Goal: Transaction & Acquisition: Subscribe to service/newsletter

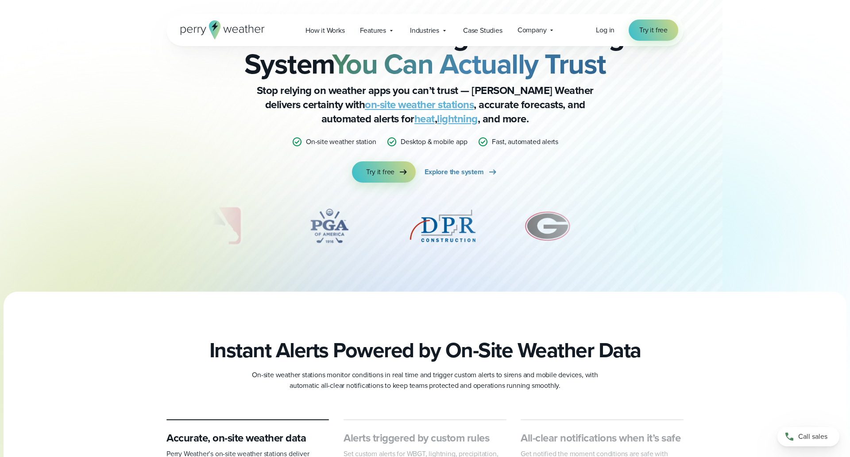
scroll to position [25, 0]
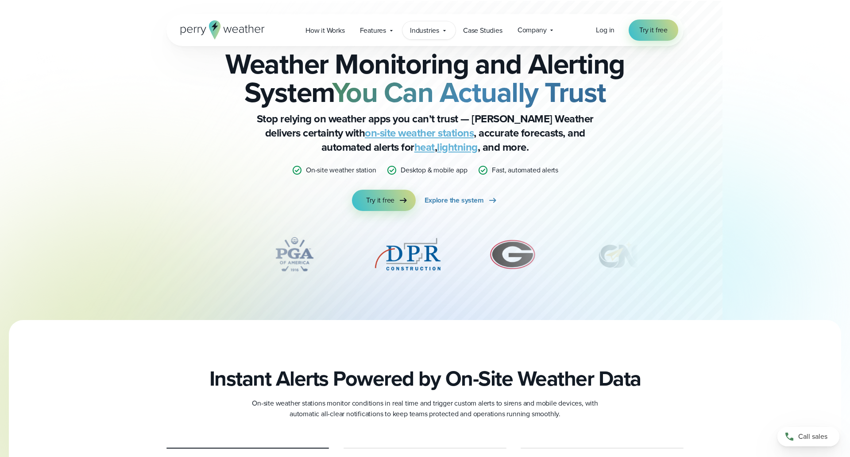
click at [437, 30] on span "Industries" at bounding box center [424, 30] width 29 height 11
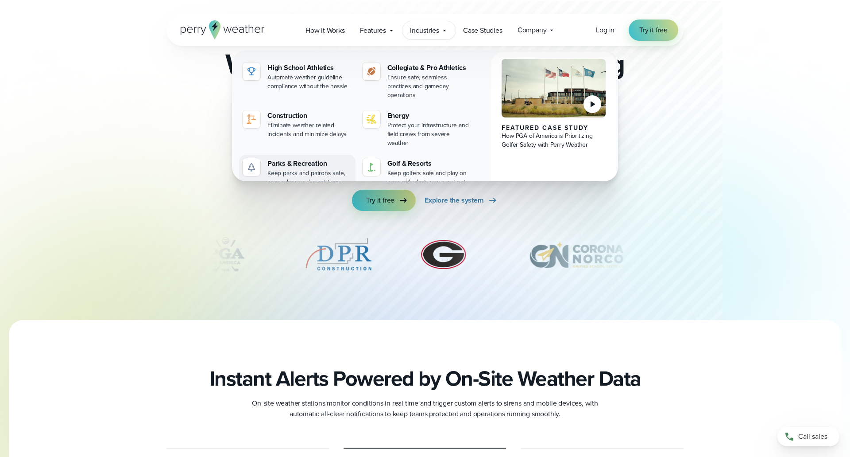
click at [313, 169] on div "Keep parks and patrons safe, even when you're not there" at bounding box center [309, 178] width 85 height 18
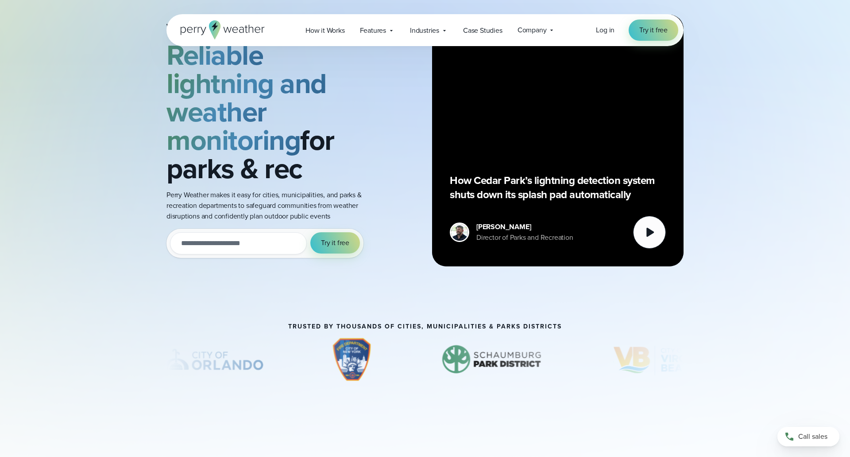
scroll to position [64, 0]
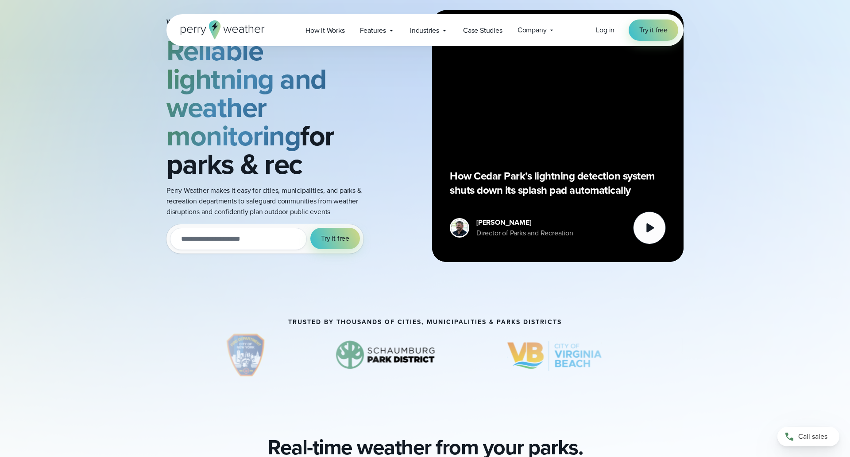
click at [267, 237] on input "email" at bounding box center [238, 239] width 137 height 22
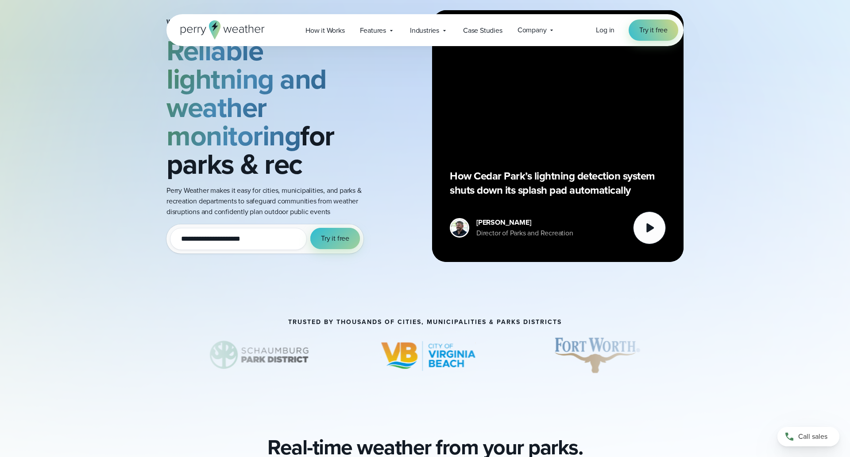
type input "**********"
click at [342, 241] on span "Try it free" at bounding box center [335, 238] width 28 height 11
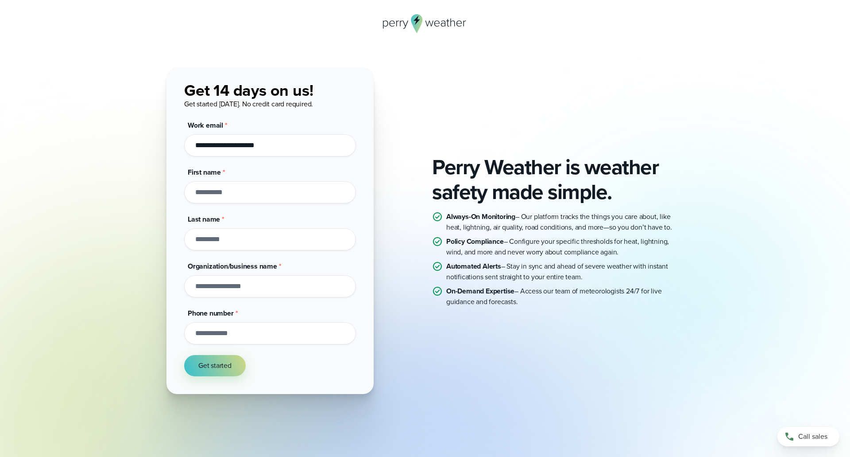
click at [286, 197] on input "First name *" at bounding box center [270, 192] width 172 height 22
click at [404, 101] on div "Perry Weather is weather safety made simple. Always-On Monitoring – Our platfor…" at bounding box center [424, 230] width 517 height 326
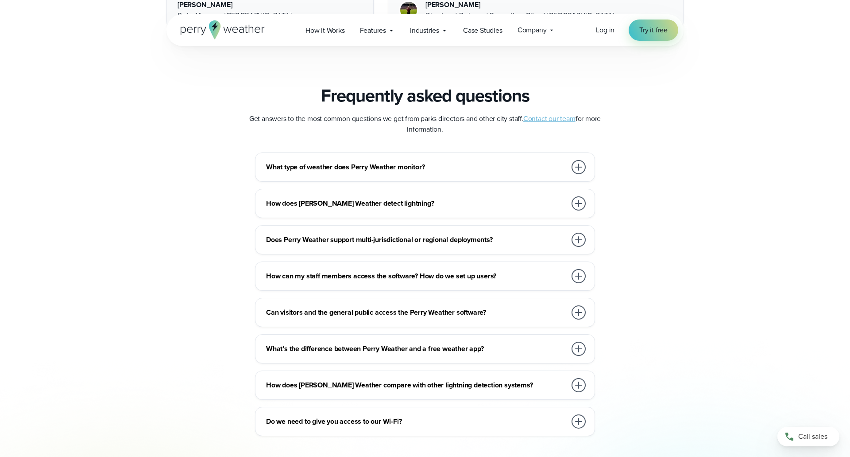
scroll to position [3236, 0]
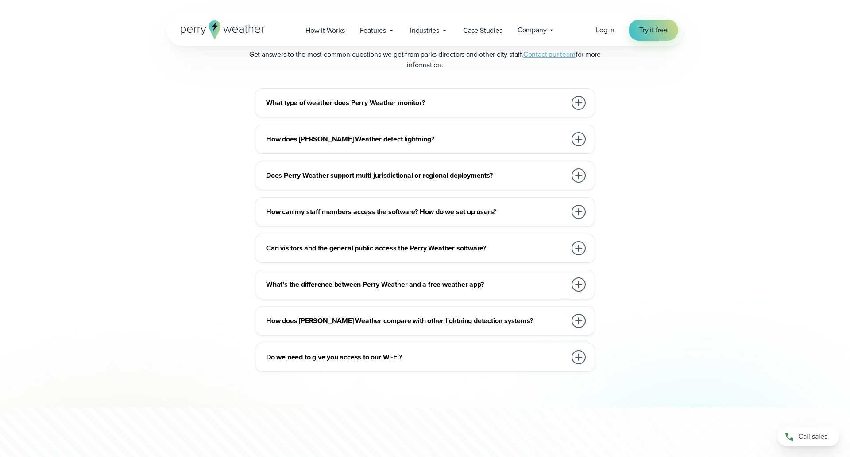
click at [431, 139] on h3 "How does Perry Weather detect lightning?" at bounding box center [416, 139] width 300 height 11
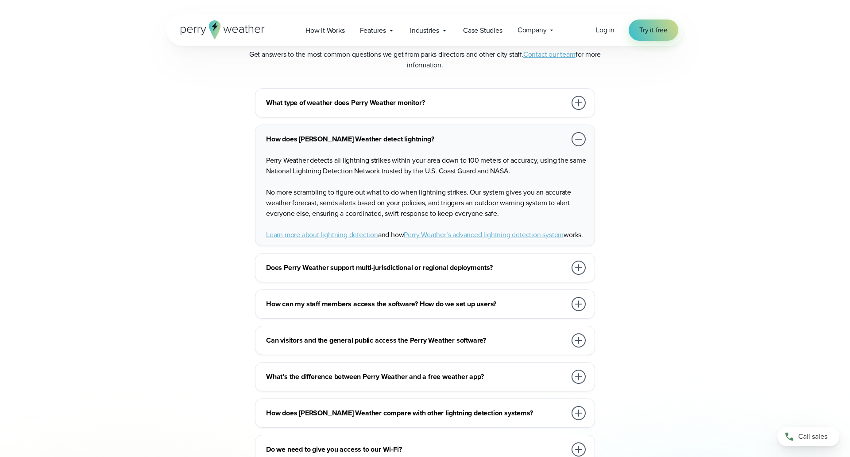
click at [431, 139] on h3 "How does Perry Weather detect lightning?" at bounding box center [416, 139] width 300 height 11
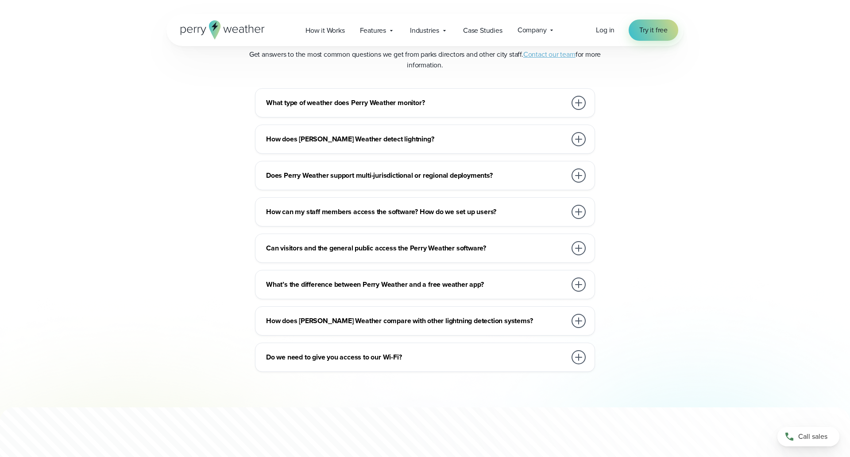
click at [436, 105] on div "What type of weather does Perry Weather monitor?" at bounding box center [426, 103] width 321 height 18
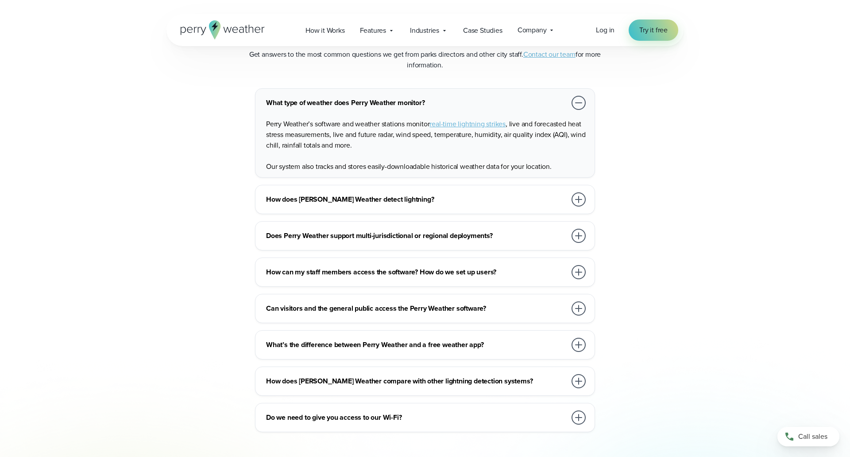
click at [439, 99] on h3 "What type of weather does Perry Weather monitor?" at bounding box center [416, 102] width 300 height 11
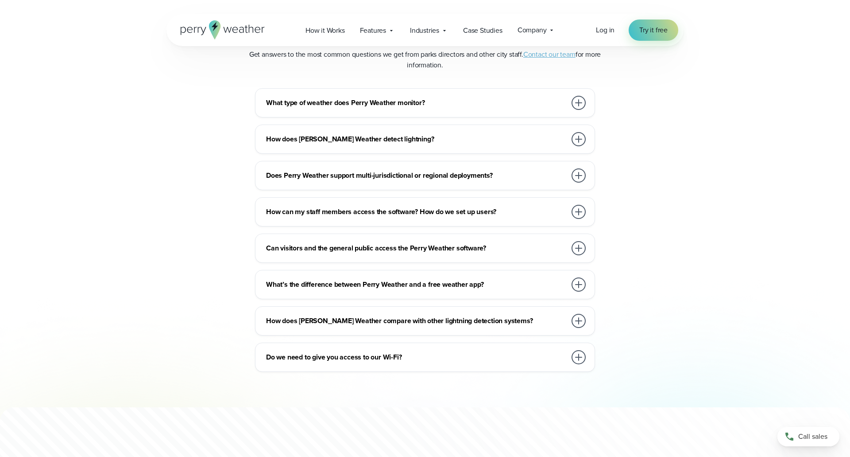
click at [444, 203] on div "How can my staff members access the software? How do we set up users?" at bounding box center [426, 212] width 321 height 18
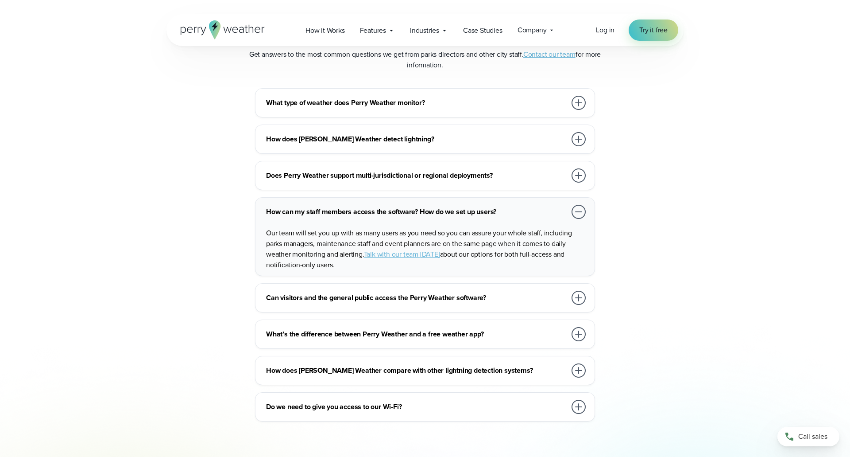
click at [444, 203] on div "How can my staff members access the software? How do we set up users?" at bounding box center [426, 212] width 321 height 18
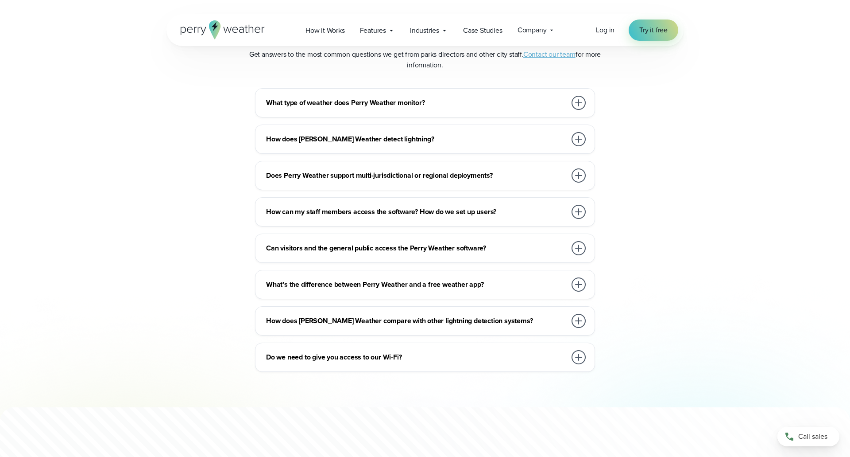
click at [420, 243] on h3 "Can visitors and the general public access the Perry Weather software?" at bounding box center [416, 248] width 300 height 11
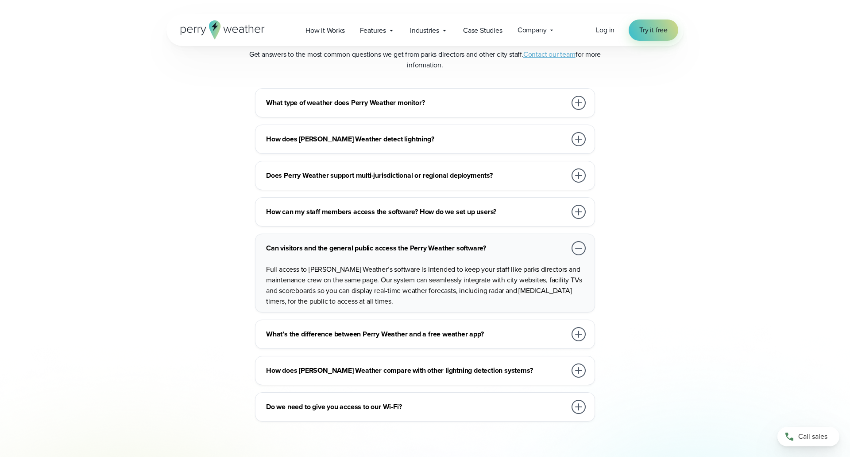
click at [420, 243] on h3 "Can visitors and the general public access the Perry Weather software?" at bounding box center [416, 248] width 300 height 11
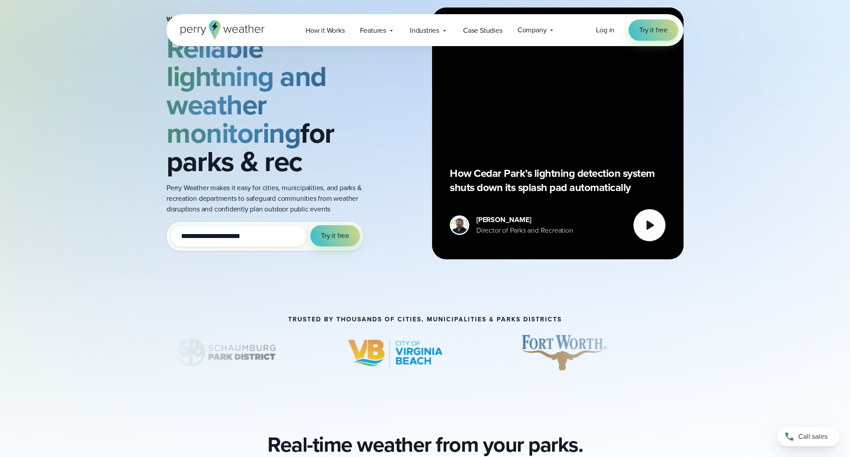
scroll to position [0, 0]
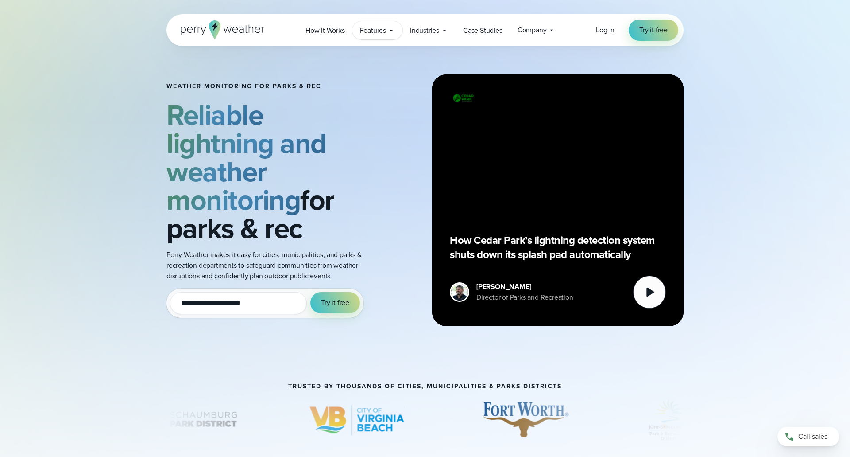
click at [387, 31] on div "Features Explore All Features Explore Perry Weather's on-site weather hardware …" at bounding box center [377, 30] width 50 height 18
